Goal: Use online tool/utility: Utilize a website feature to perform a specific function

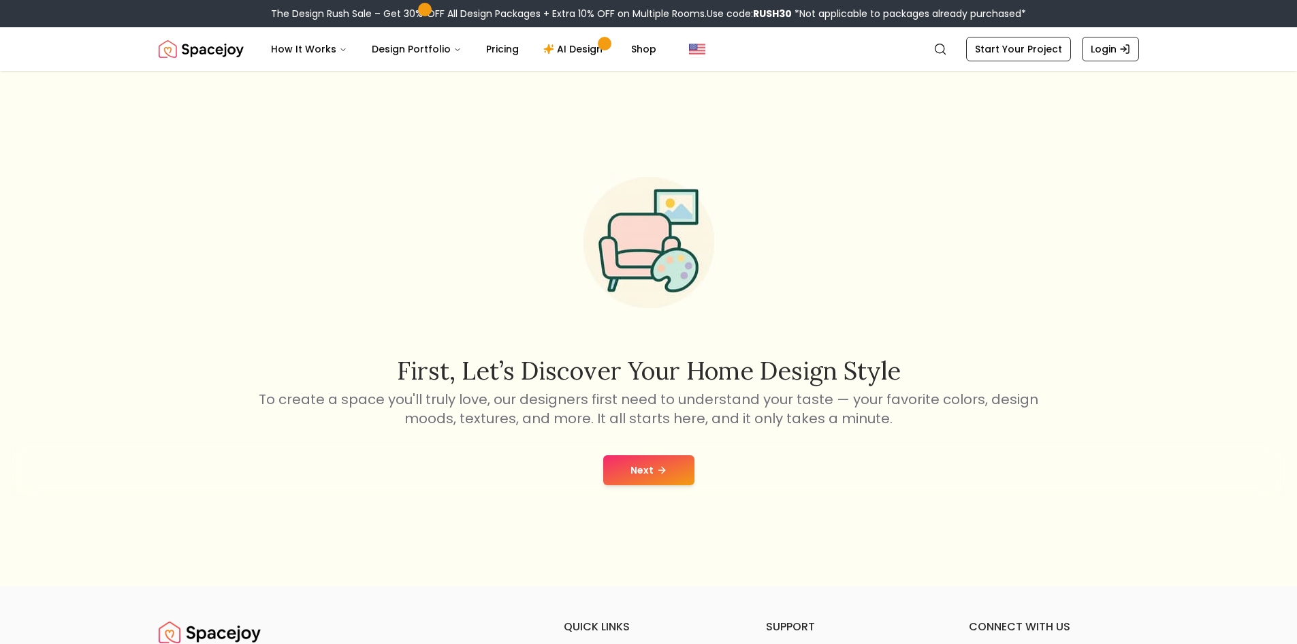
click at [669, 473] on button "Next" at bounding box center [648, 470] width 91 height 30
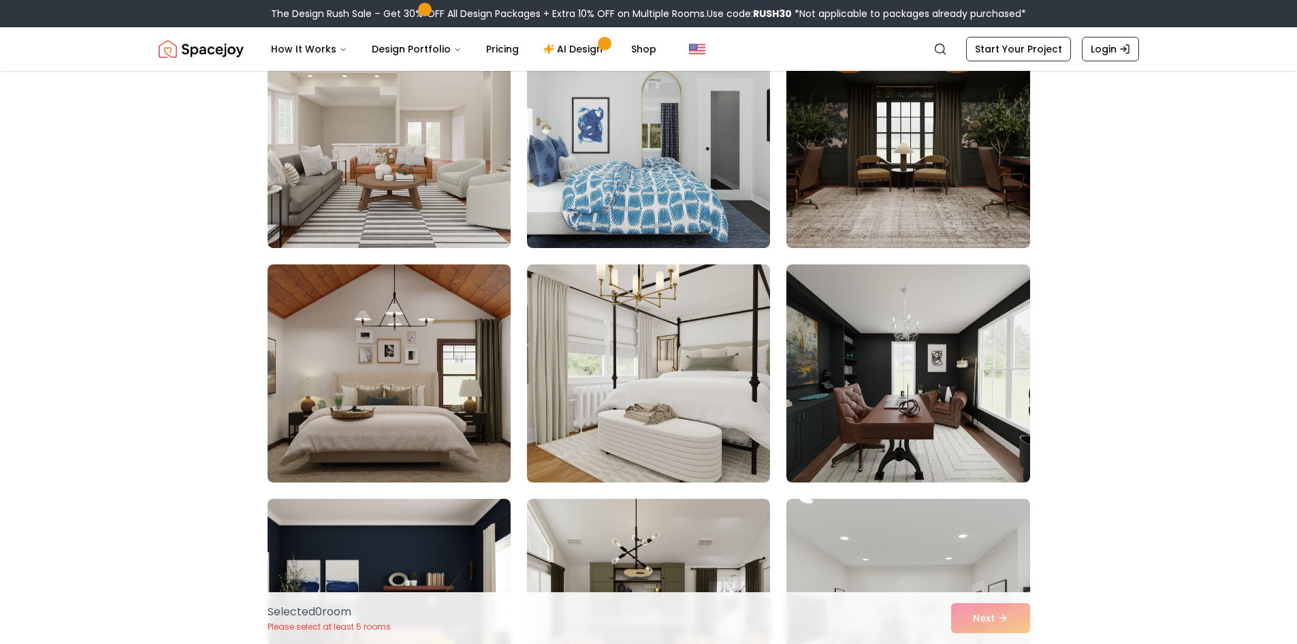
scroll to position [204, 0]
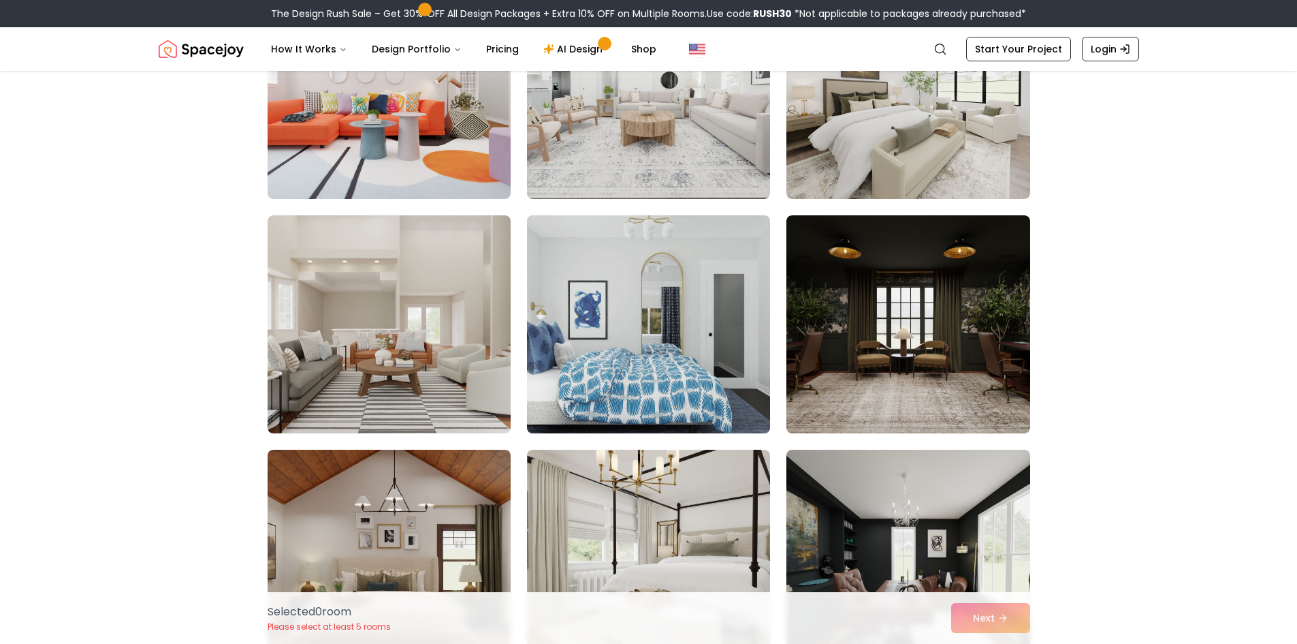
click at [607, 398] on img at bounding box center [648, 324] width 255 height 229
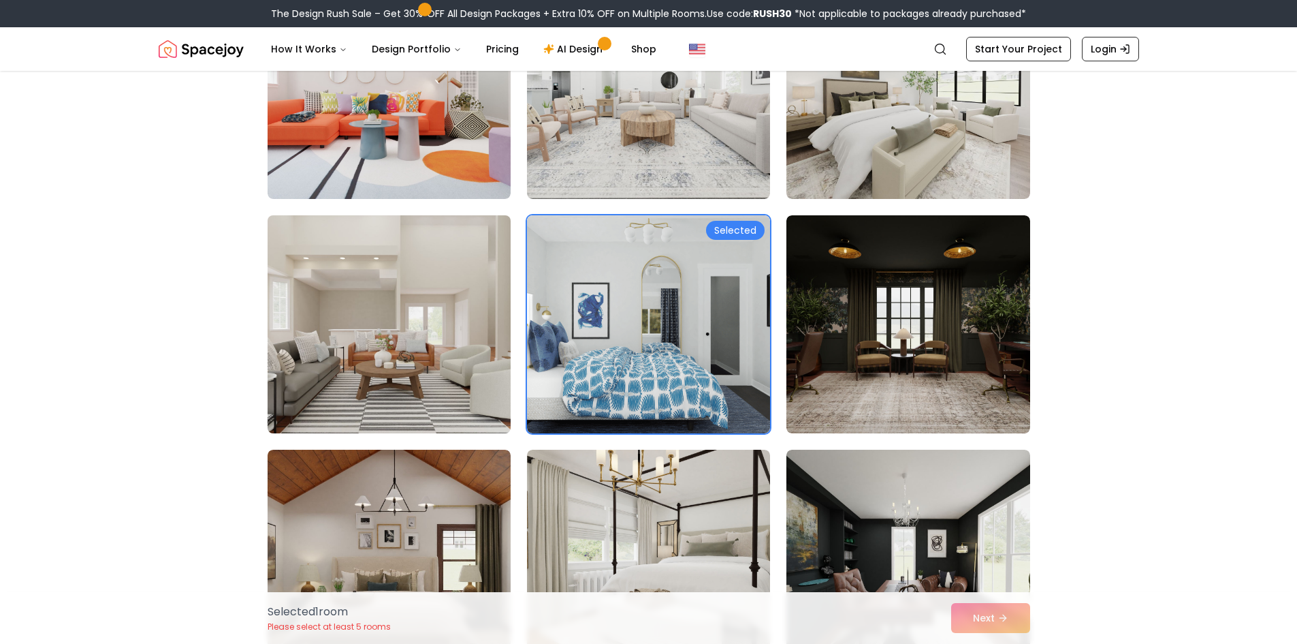
click at [419, 381] on img at bounding box center [389, 324] width 255 height 229
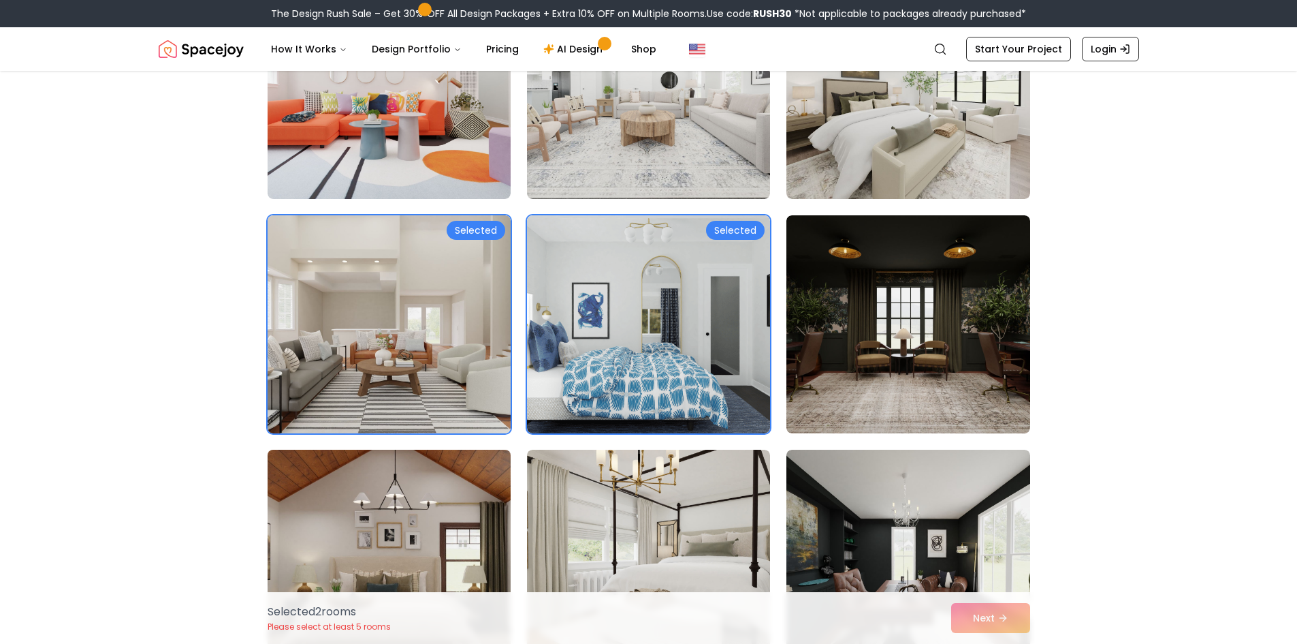
click at [422, 489] on img at bounding box center [389, 558] width 255 height 229
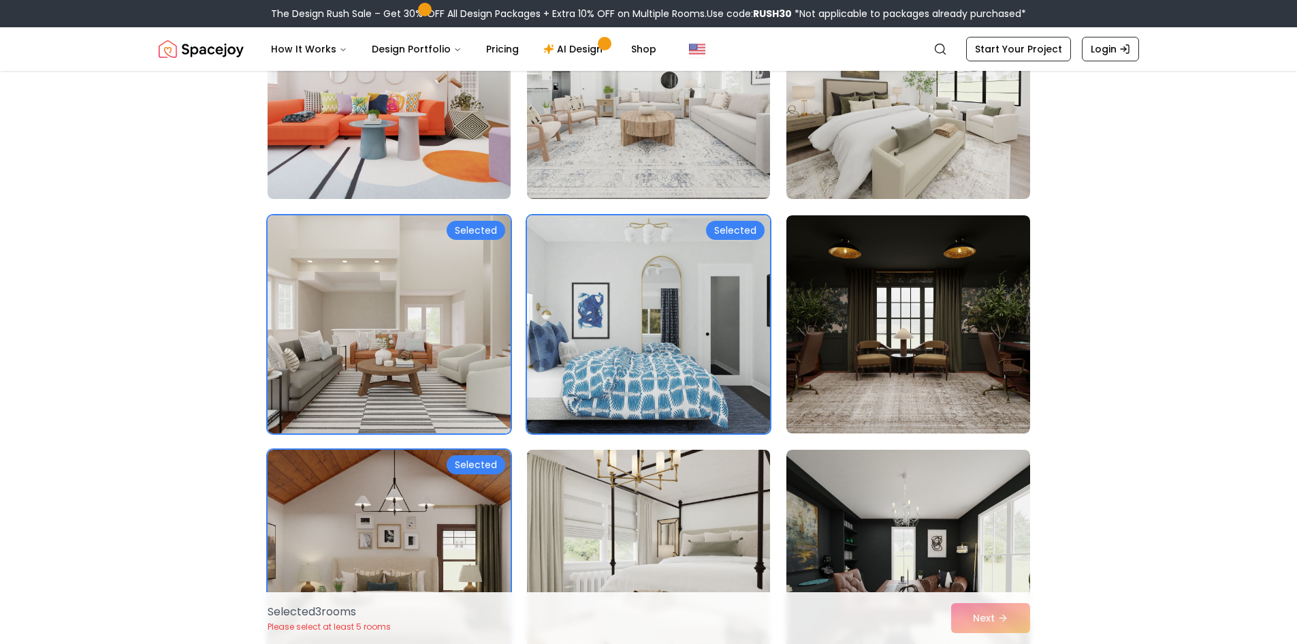
click at [714, 529] on img at bounding box center [648, 558] width 255 height 229
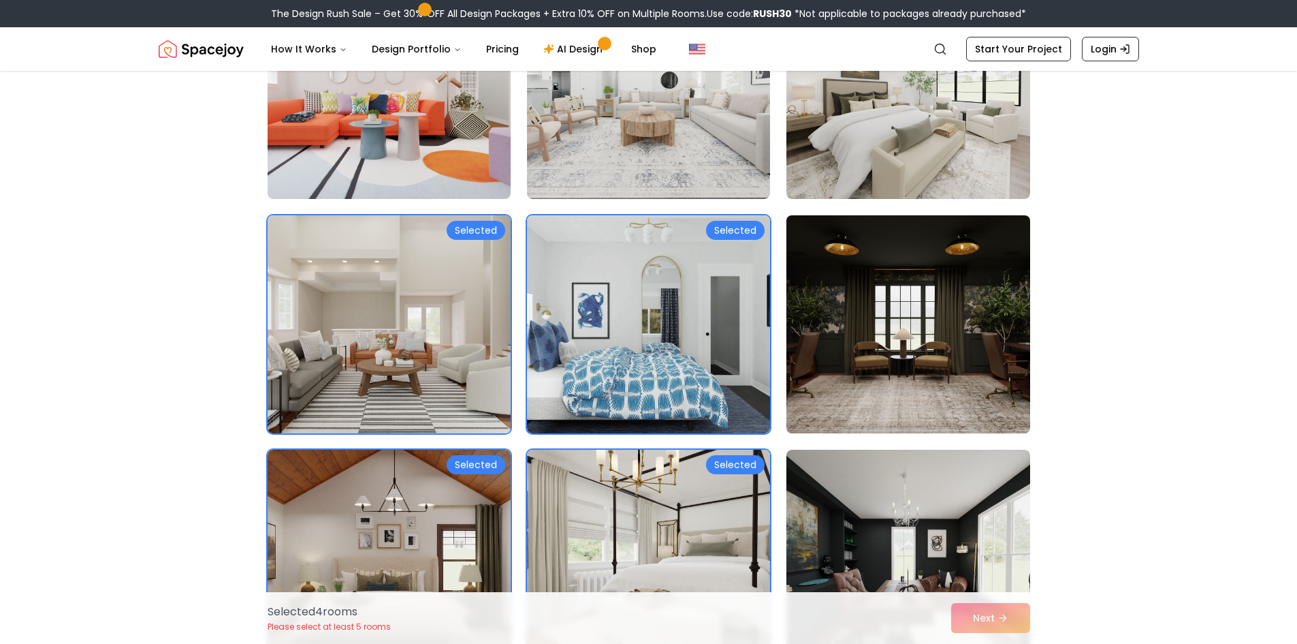
click at [849, 393] on img at bounding box center [907, 324] width 255 height 229
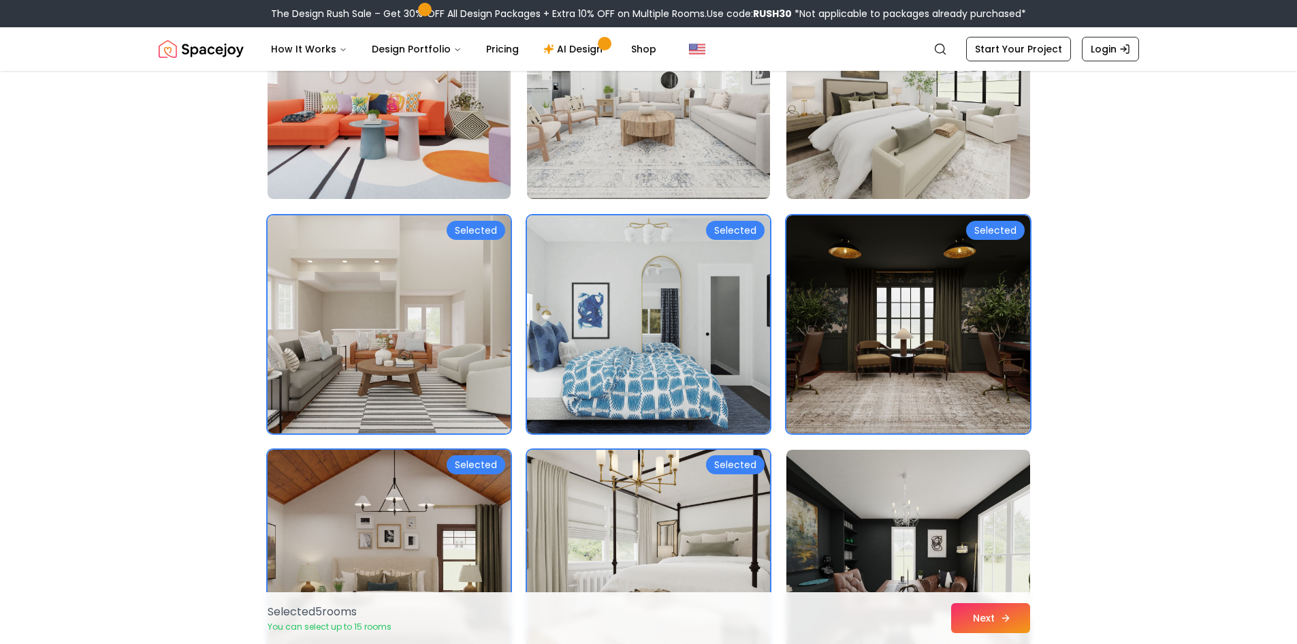
click at [995, 616] on button "Next" at bounding box center [990, 618] width 79 height 30
